Goal: Information Seeking & Learning: Learn about a topic

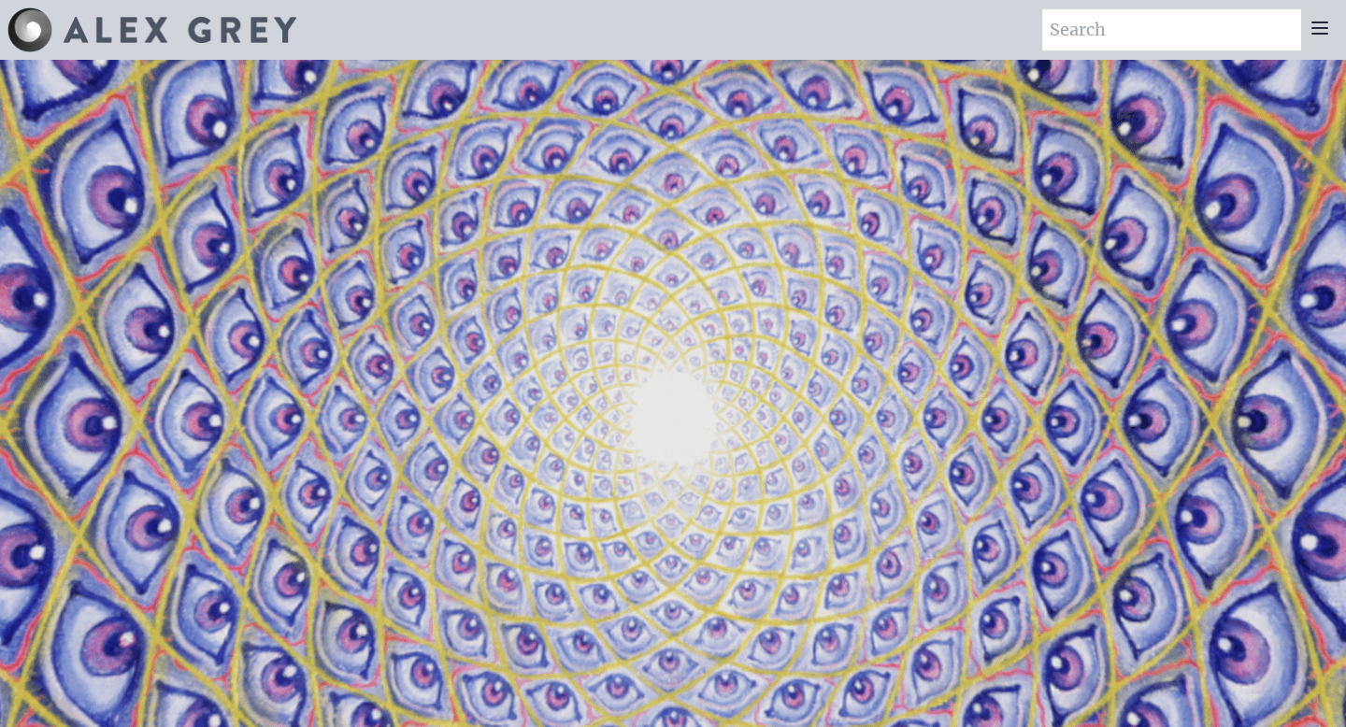
click at [1317, 22] on icon at bounding box center [1320, 27] width 15 height 11
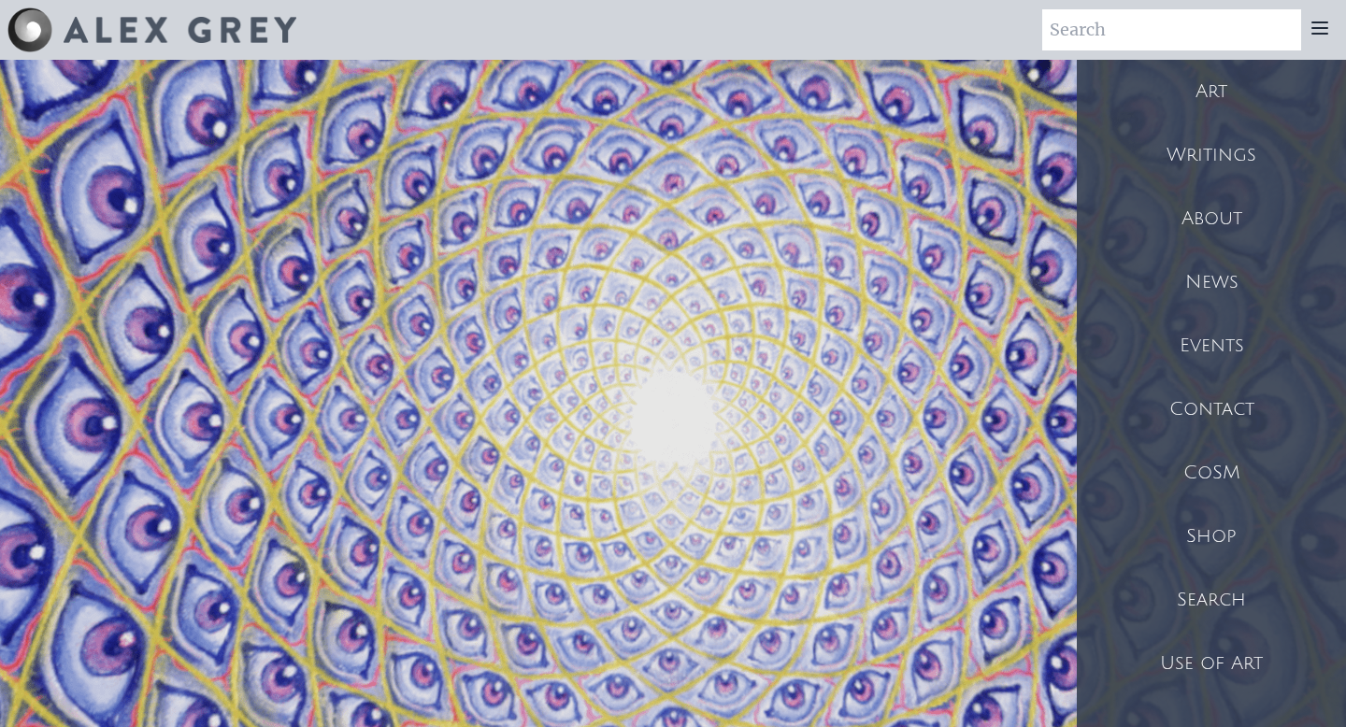
click at [1216, 85] on div "Art" at bounding box center [1211, 92] width 269 height 64
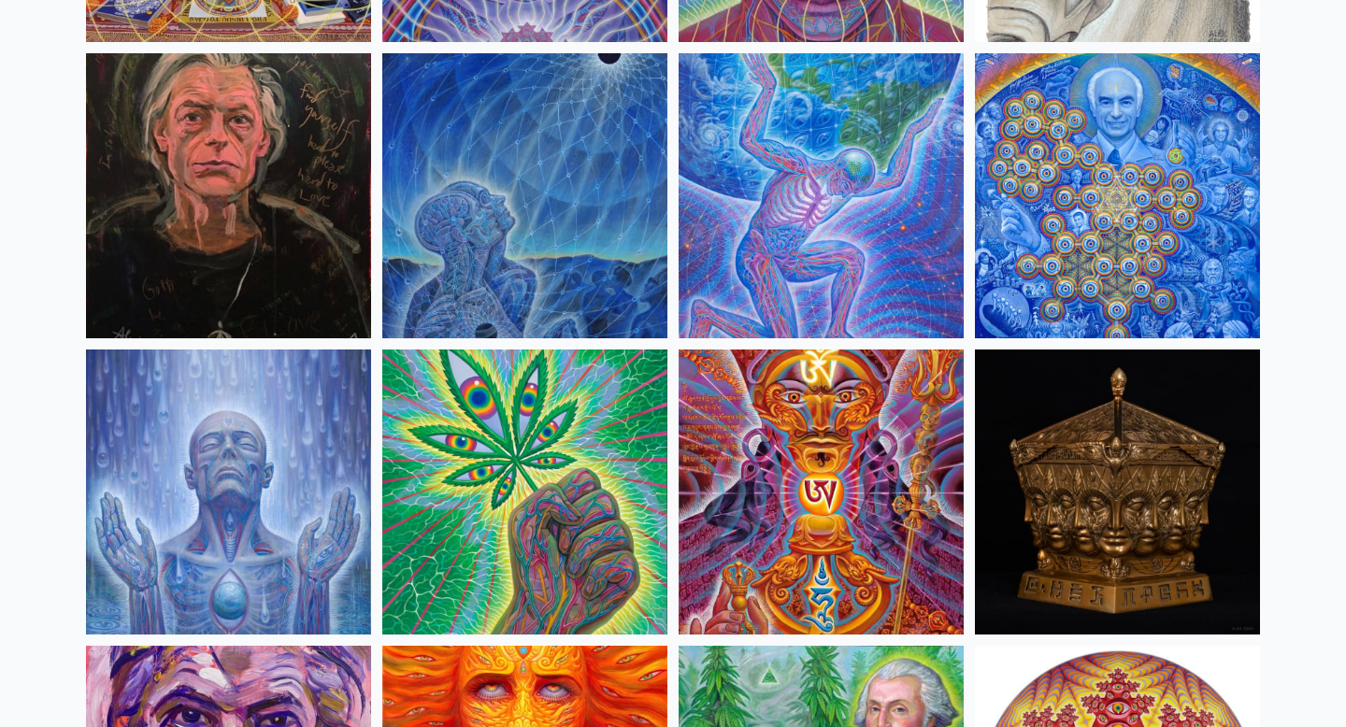
scroll to position [2530, 0]
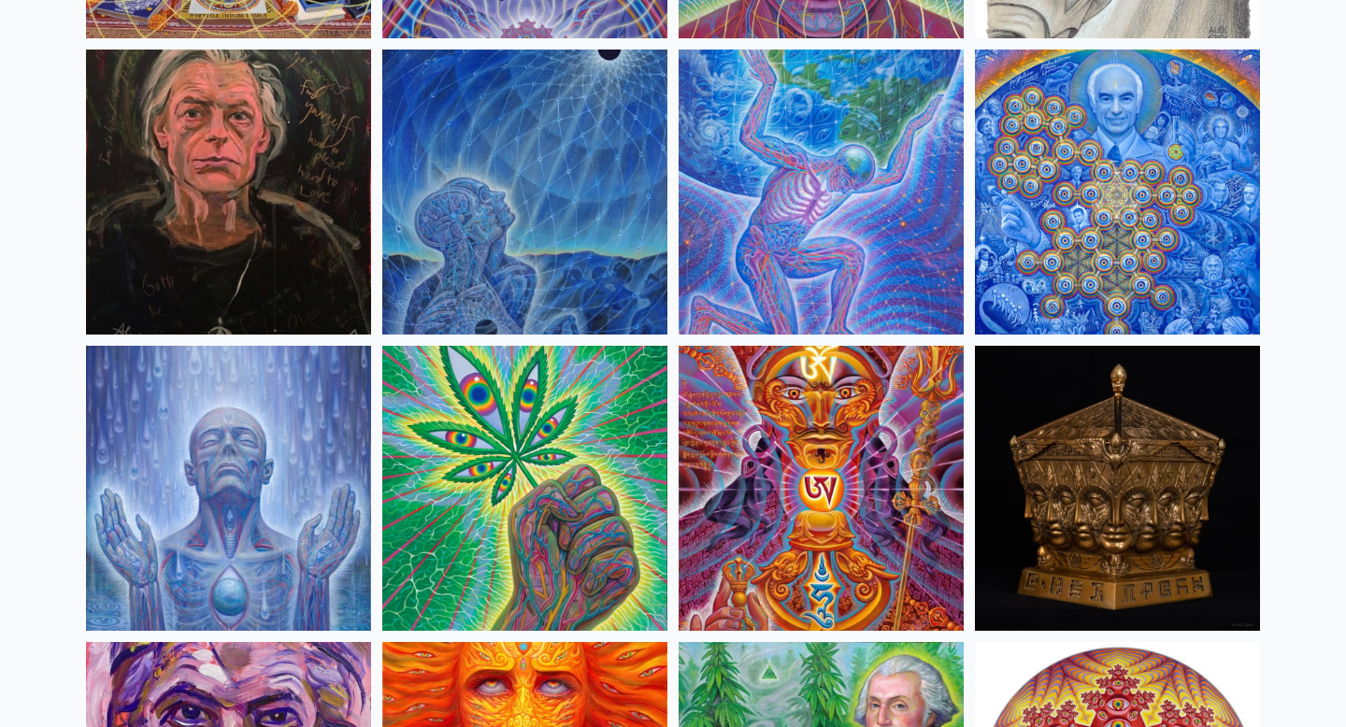
click at [823, 179] on img at bounding box center [821, 192] width 285 height 285
